Goal: Task Accomplishment & Management: Manage account settings

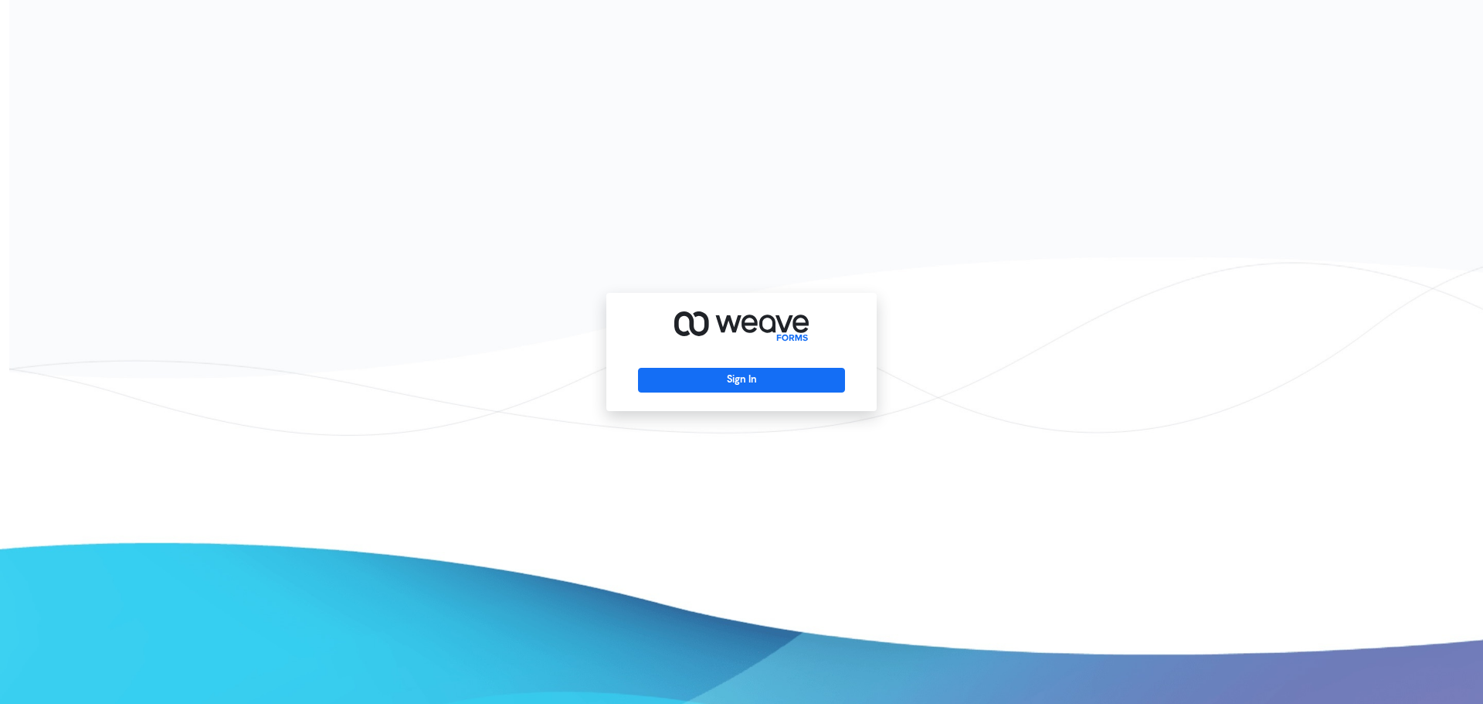
click at [795, 396] on div "Sign In" at bounding box center [741, 352] width 270 height 118
click at [786, 380] on button "Sign In" at bounding box center [741, 380] width 206 height 25
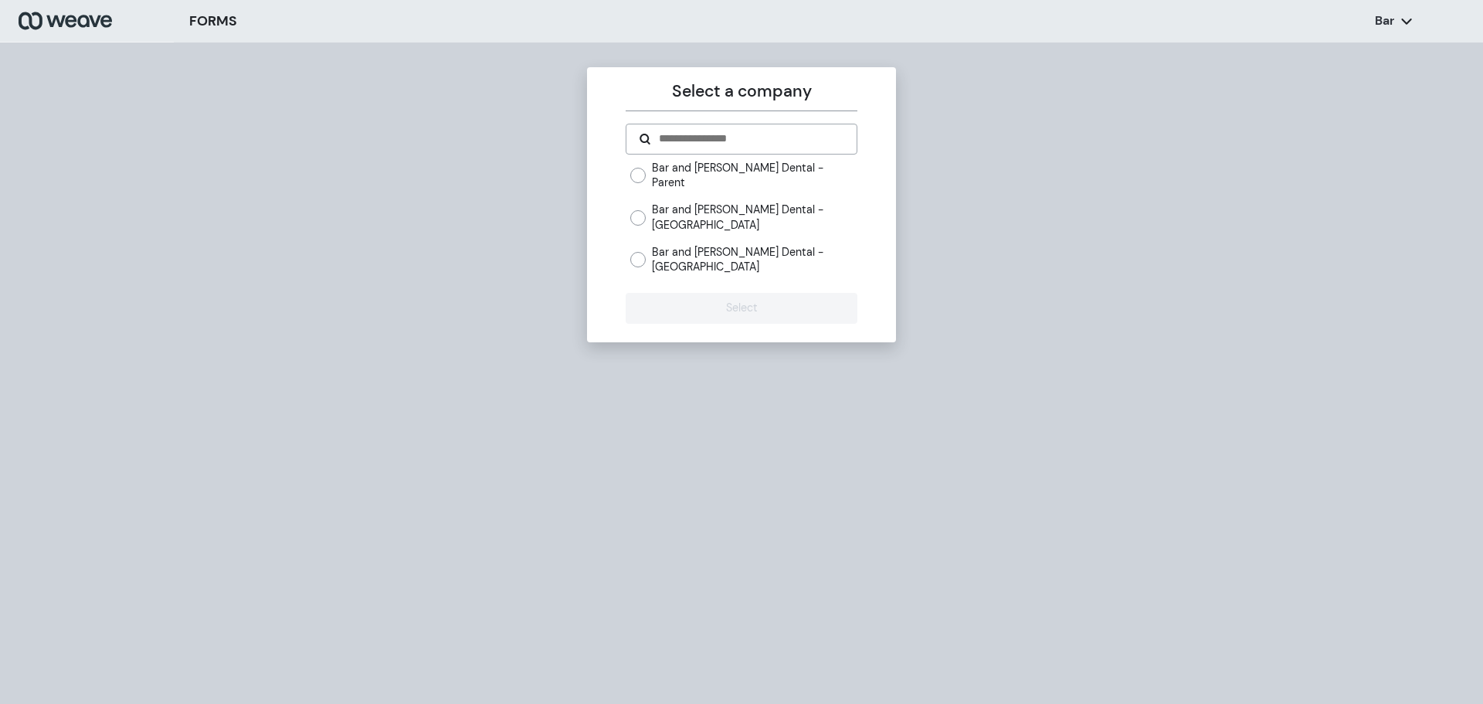
click at [782, 245] on label "Bar and [PERSON_NAME] Dental - [GEOGRAPHIC_DATA]" at bounding box center [754, 259] width 205 height 29
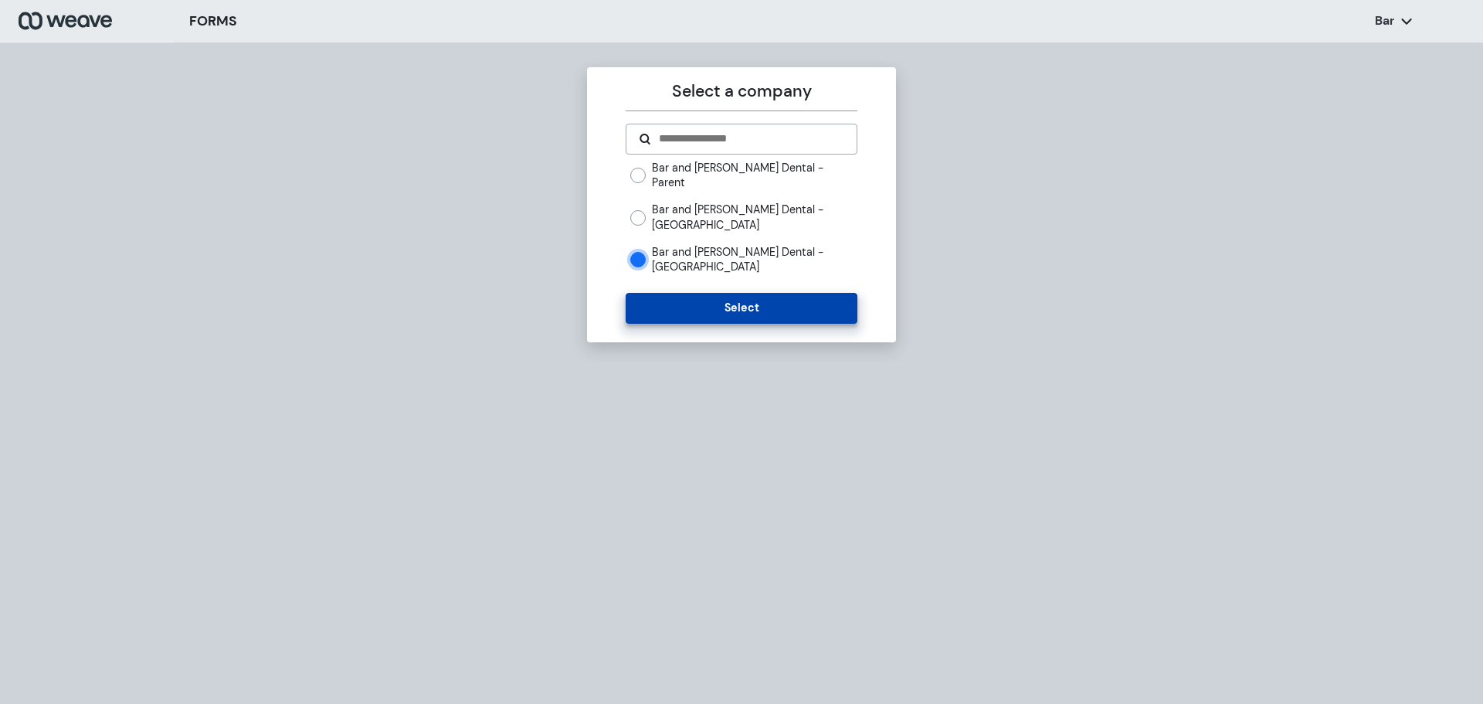
click at [748, 296] on button "Select" at bounding box center [741, 308] width 231 height 31
